Goal: Task Accomplishment & Management: Use online tool/utility

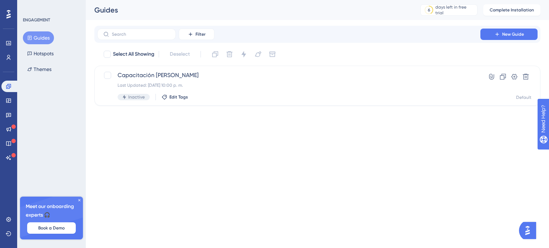
click at [283, 37] on div "Filter New Guide" at bounding box center [317, 34] width 440 height 11
click at [376, 27] on div "Filter New Guide" at bounding box center [317, 34] width 446 height 17
click at [118, 128] on div "Performance Users Engagement Widgets Feedback Product Updates Knowledge Base AI…" at bounding box center [274, 64] width 549 height 129
drag, startPoint x: 319, startPoint y: 0, endPoint x: 289, endPoint y: 168, distance: 169.9
click at [289, 0] on html "Performance Users Engagement Widgets Feedback Product Updates Knowledge Base AI…" at bounding box center [274, 0] width 549 height 0
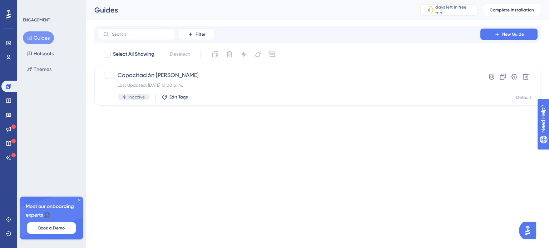
click at [469, 122] on div "Performance Users Engagement Widgets Feedback Product Updates Knowledge Base AI…" at bounding box center [274, 64] width 549 height 129
click at [493, 77] on icon at bounding box center [491, 76] width 7 height 7
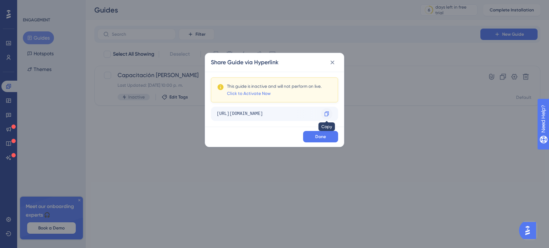
click at [328, 114] on icon at bounding box center [327, 114] width 6 height 6
click at [332, 62] on icon at bounding box center [332, 62] width 7 height 7
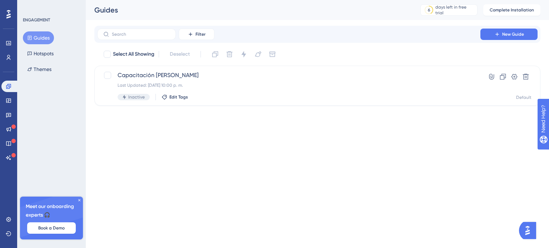
click at [112, 0] on html "Performance Users Engagement Widgets Feedback Product Updates Knowledge Base AI…" at bounding box center [274, 0] width 549 height 0
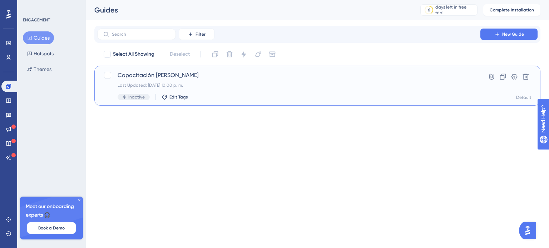
click at [230, 74] on span "Capacitación salas" at bounding box center [289, 75] width 343 height 9
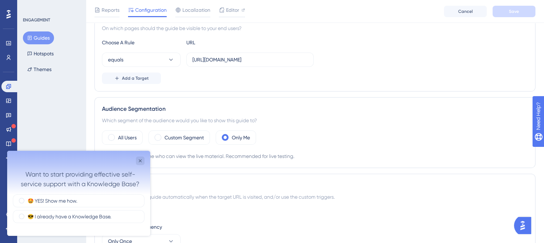
scroll to position [181, 0]
click at [140, 161] on icon "Close survey" at bounding box center [140, 161] width 6 height 6
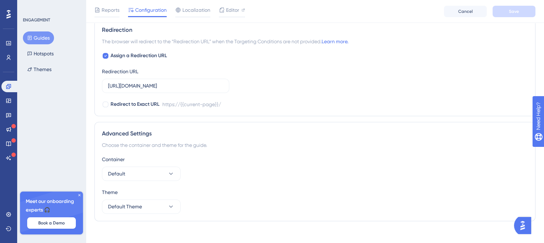
scroll to position [533, 0]
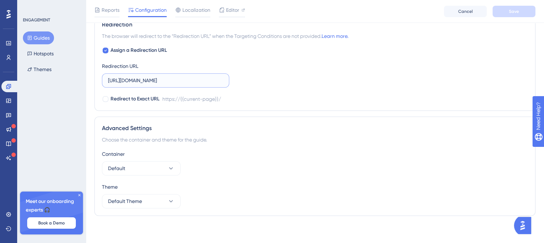
click at [181, 77] on input "https://www.somoscasino.com/" at bounding box center [165, 81] width 115 height 8
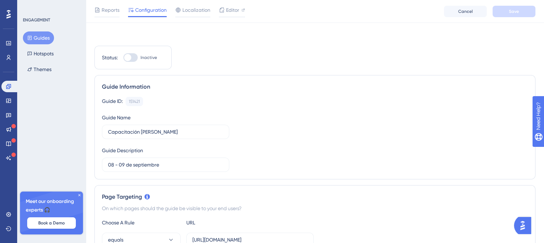
scroll to position [0, 0]
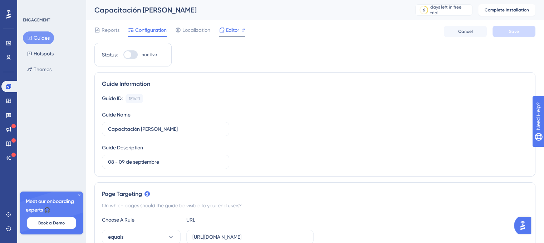
click at [235, 27] on span "Editor" at bounding box center [232, 30] width 13 height 9
click at [37, 115] on div "ENGAGEMENT Guides Hotspots Themes Meet our onboarding experts 🎧 Book a Demo Upg…" at bounding box center [51, 121] width 69 height 243
click at [9, 86] on icon at bounding box center [8, 86] width 5 height 5
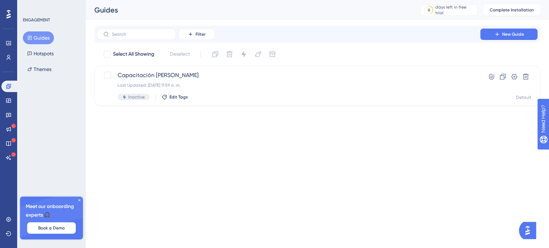
click at [255, 0] on html "Performance Users Engagement Widgets Feedback Product Updates Knowledge Base AI…" at bounding box center [274, 0] width 549 height 0
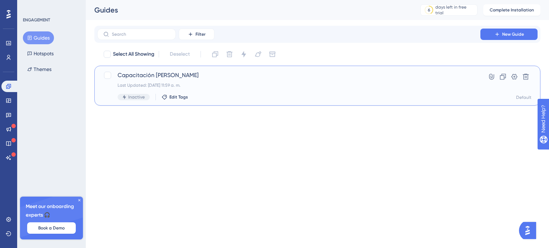
click at [247, 97] on div "Inactive Edit Tags" at bounding box center [289, 97] width 343 height 6
